Goal: Communication & Community: Answer question/provide support

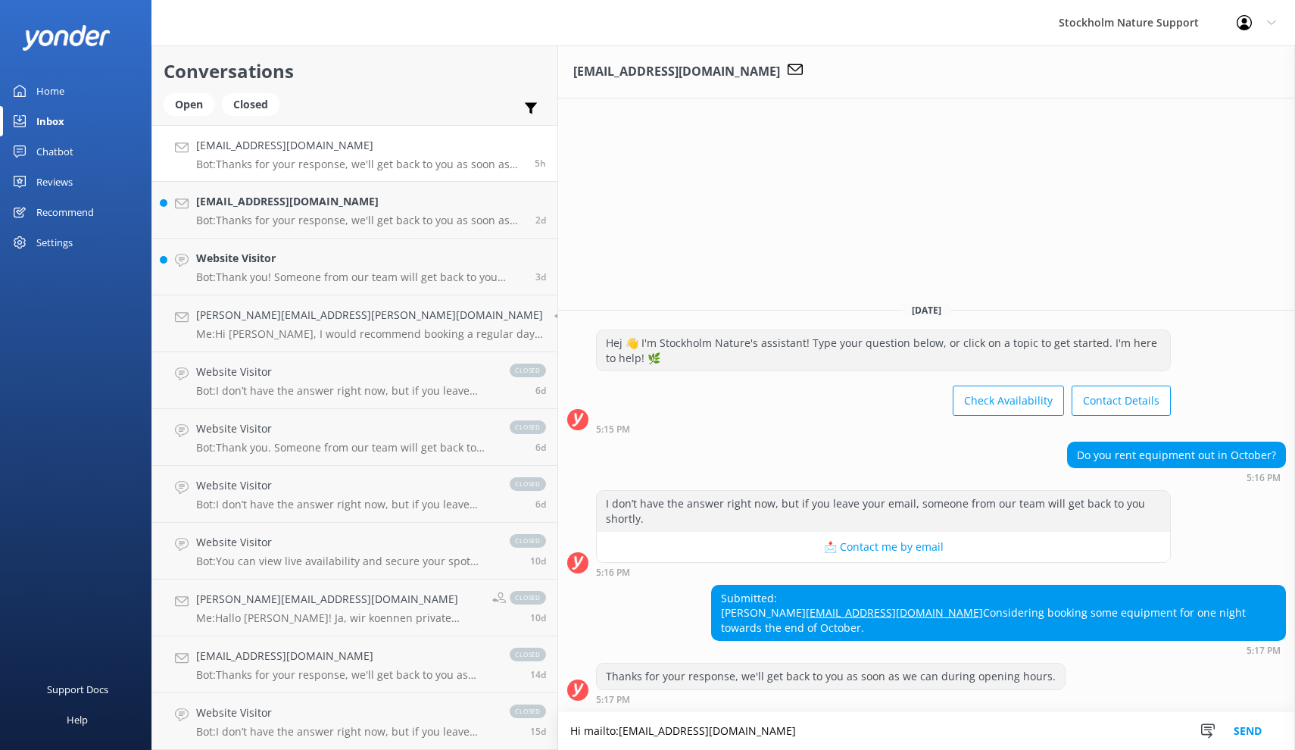
click at [888, 598] on div "Submitted: Jack [EMAIL_ADDRESS][DOMAIN_NAME] Considering booking some equipment…" at bounding box center [998, 612] width 573 height 55
copy div "Jack"
drag, startPoint x: 638, startPoint y: 734, endPoint x: 481, endPoint y: 729, distance: 156.8
click at [558, 729] on textarea "Hi mailto:[EMAIL_ADDRESS][DOMAIN_NAME]" at bounding box center [926, 731] width 737 height 38
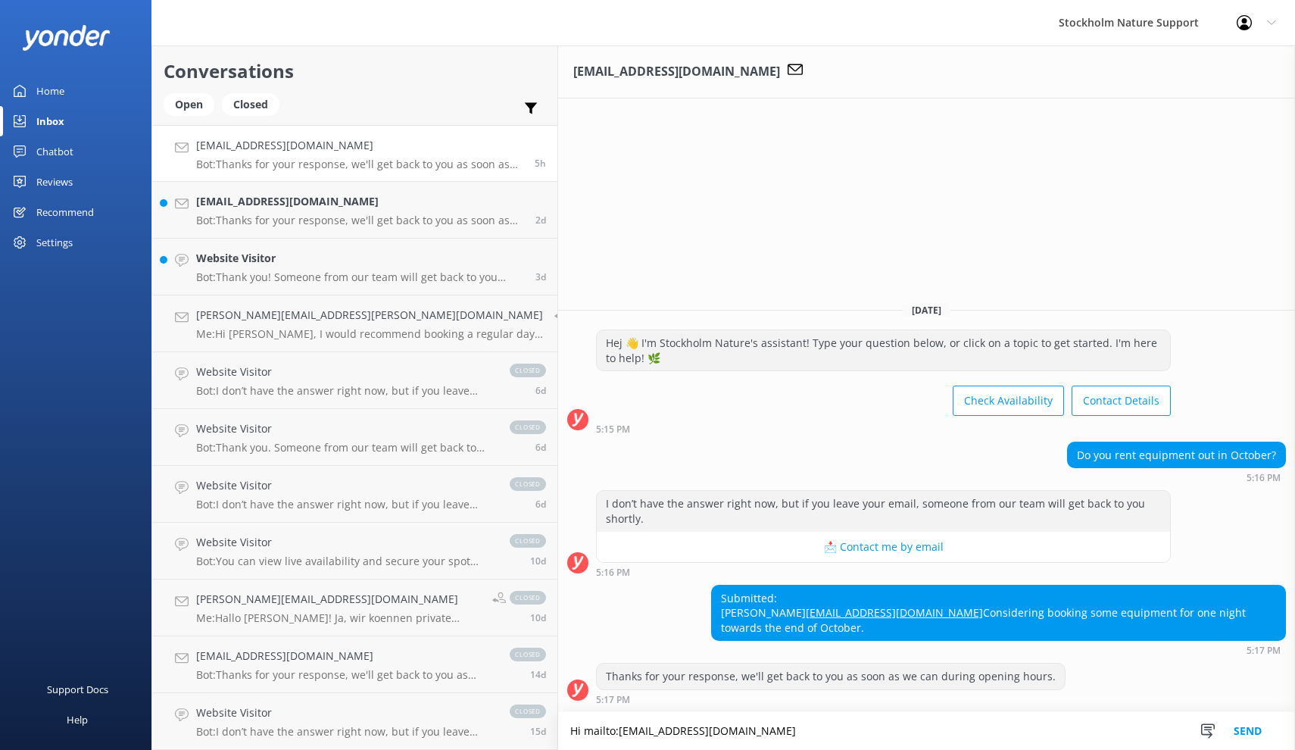
paste textarea "Jack"
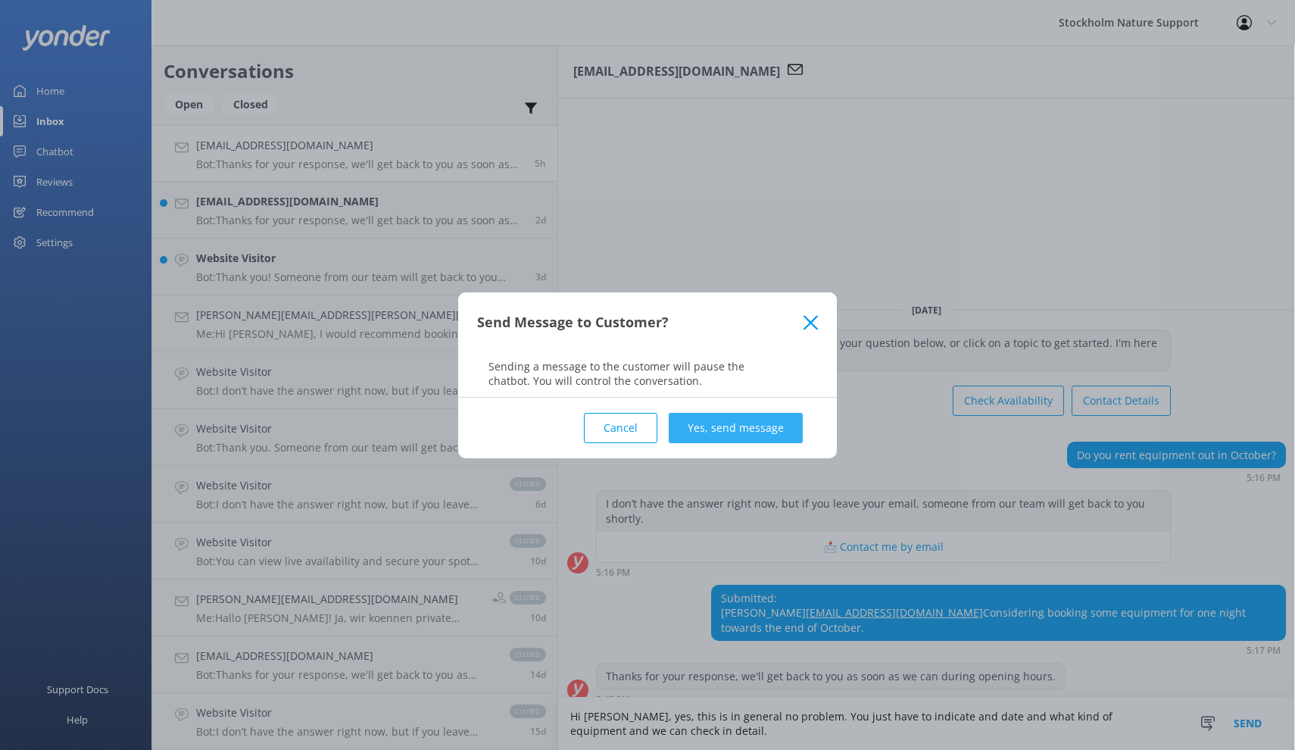
type textarea "Hi [PERSON_NAME], yes, this is in general no problem. You just have to indicate…"
click at [728, 437] on button "Yes, send message" at bounding box center [736, 428] width 134 height 30
